Goal: Information Seeking & Learning: Learn about a topic

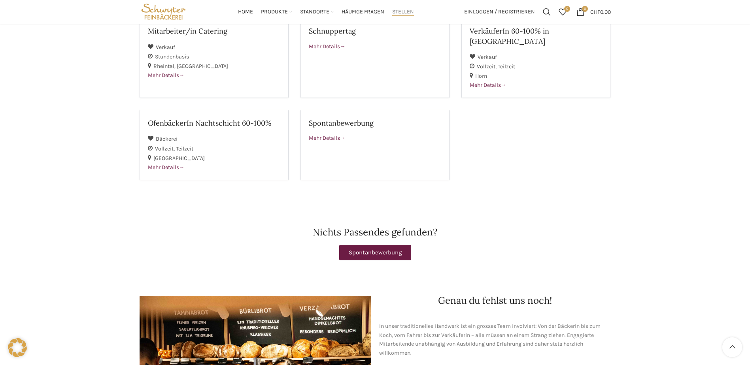
scroll to position [119, 0]
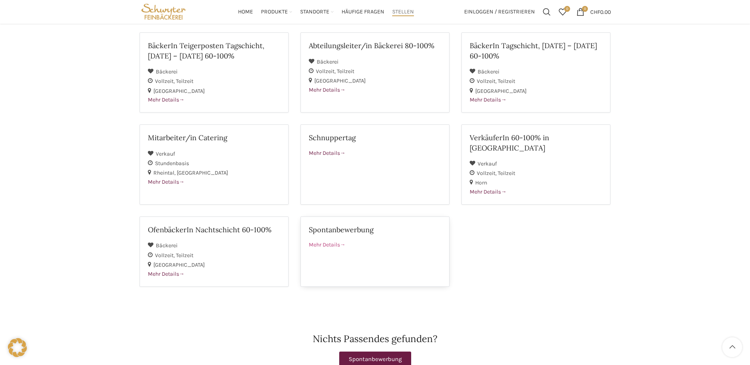
click at [327, 226] on div "Spontanbewerbung" at bounding box center [375, 233] width 132 height 16
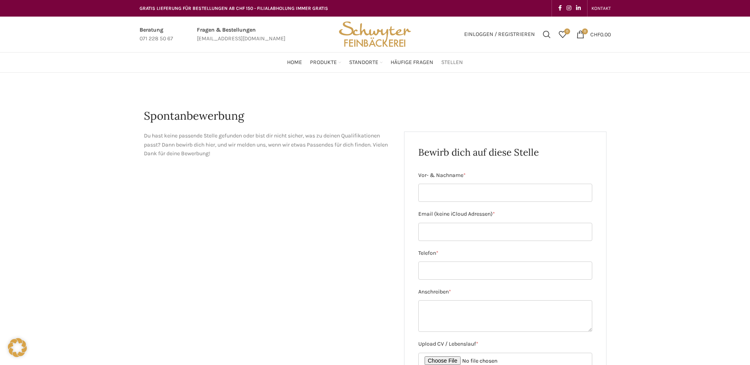
click at [451, 59] on span "Stellen" at bounding box center [452, 63] width 22 height 8
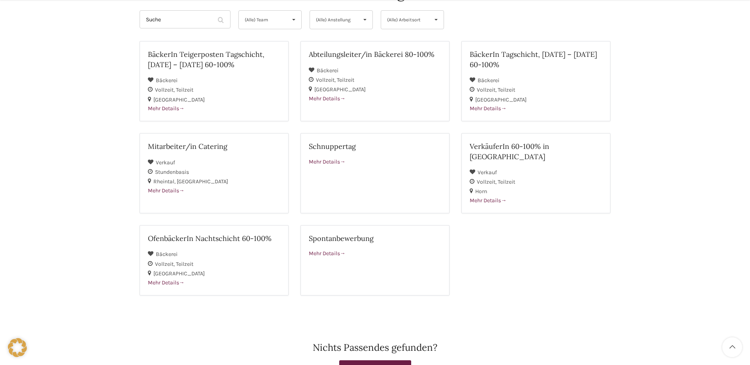
scroll to position [119, 0]
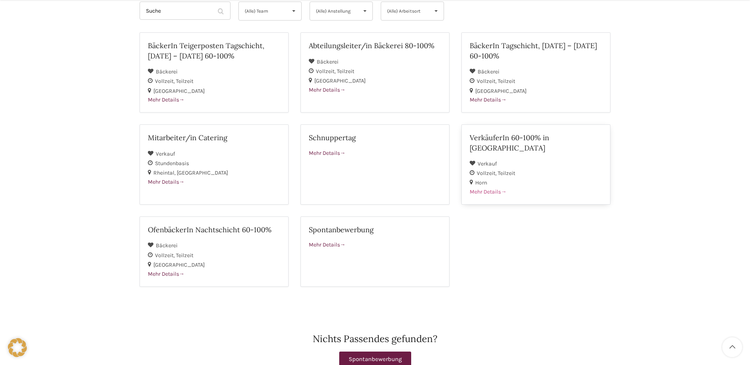
click at [525, 134] on h2 "VerkäuferIn 60-100% in [GEOGRAPHIC_DATA]" at bounding box center [535, 143] width 132 height 20
